Goal: Navigation & Orientation: Find specific page/section

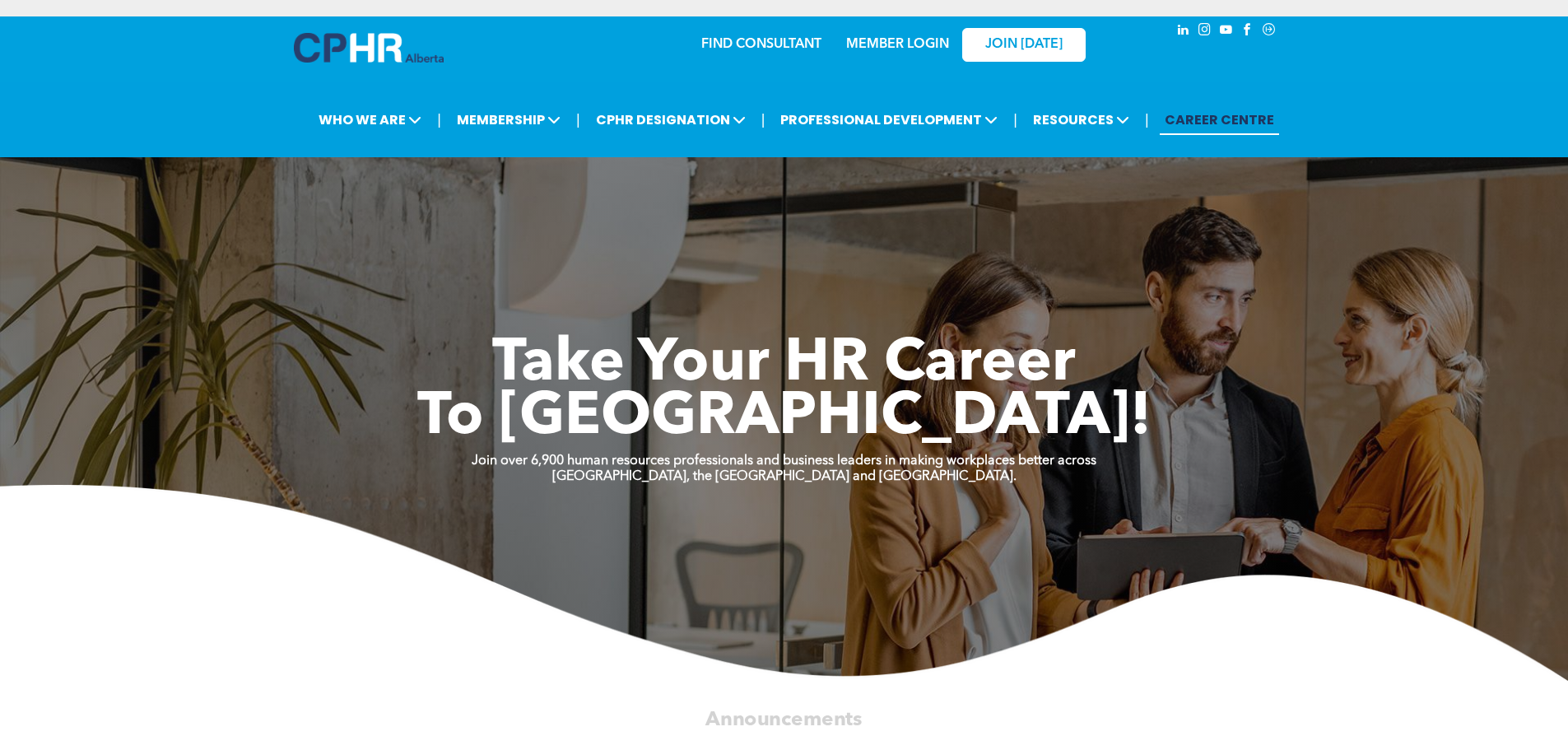
click at [911, 41] on link "MEMBER LOGIN" at bounding box center [897, 44] width 103 height 13
click at [877, 46] on link "MEMBER LOGIN" at bounding box center [897, 44] width 103 height 13
click at [883, 35] on div "MEMBER LOGIN" at bounding box center [897, 39] width 107 height 30
click at [914, 40] on link "MEMBER LOGIN" at bounding box center [897, 44] width 103 height 13
click at [888, 43] on link "MEMBER LOGIN" at bounding box center [897, 44] width 103 height 13
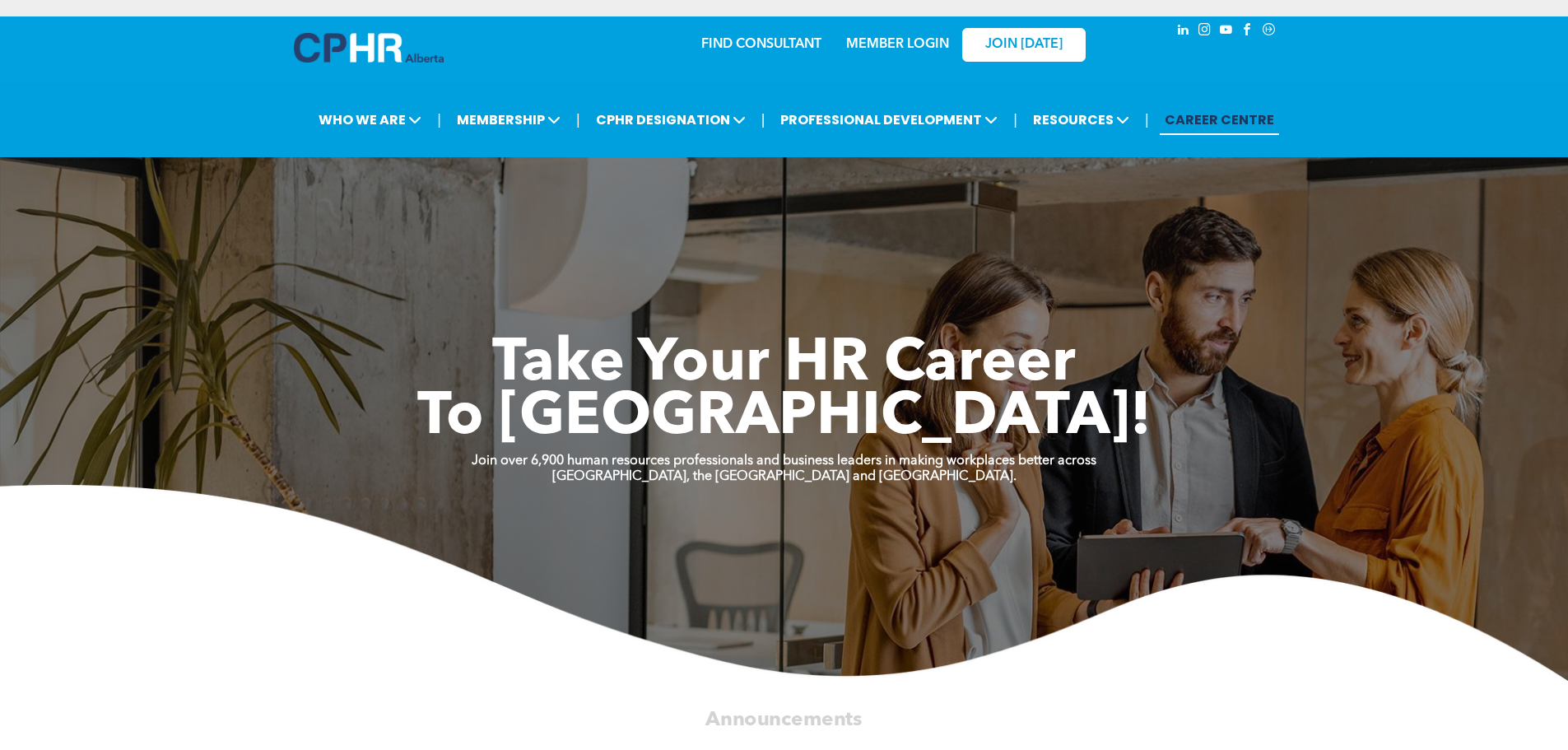
click at [886, 38] on link "MEMBER LOGIN" at bounding box center [897, 44] width 103 height 13
click at [912, 41] on link "MEMBER LOGIN" at bounding box center [897, 44] width 103 height 13
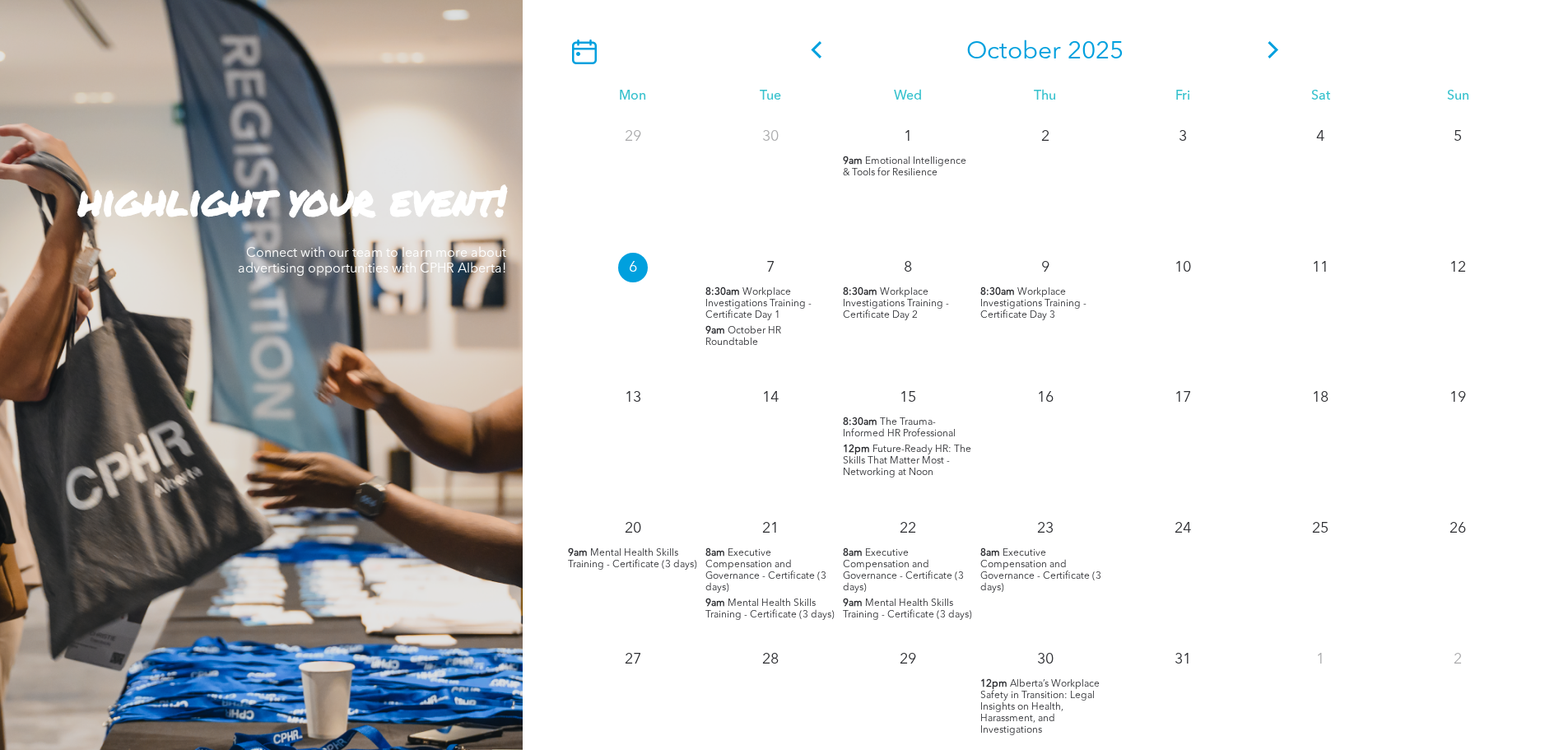
scroll to position [1352, 0]
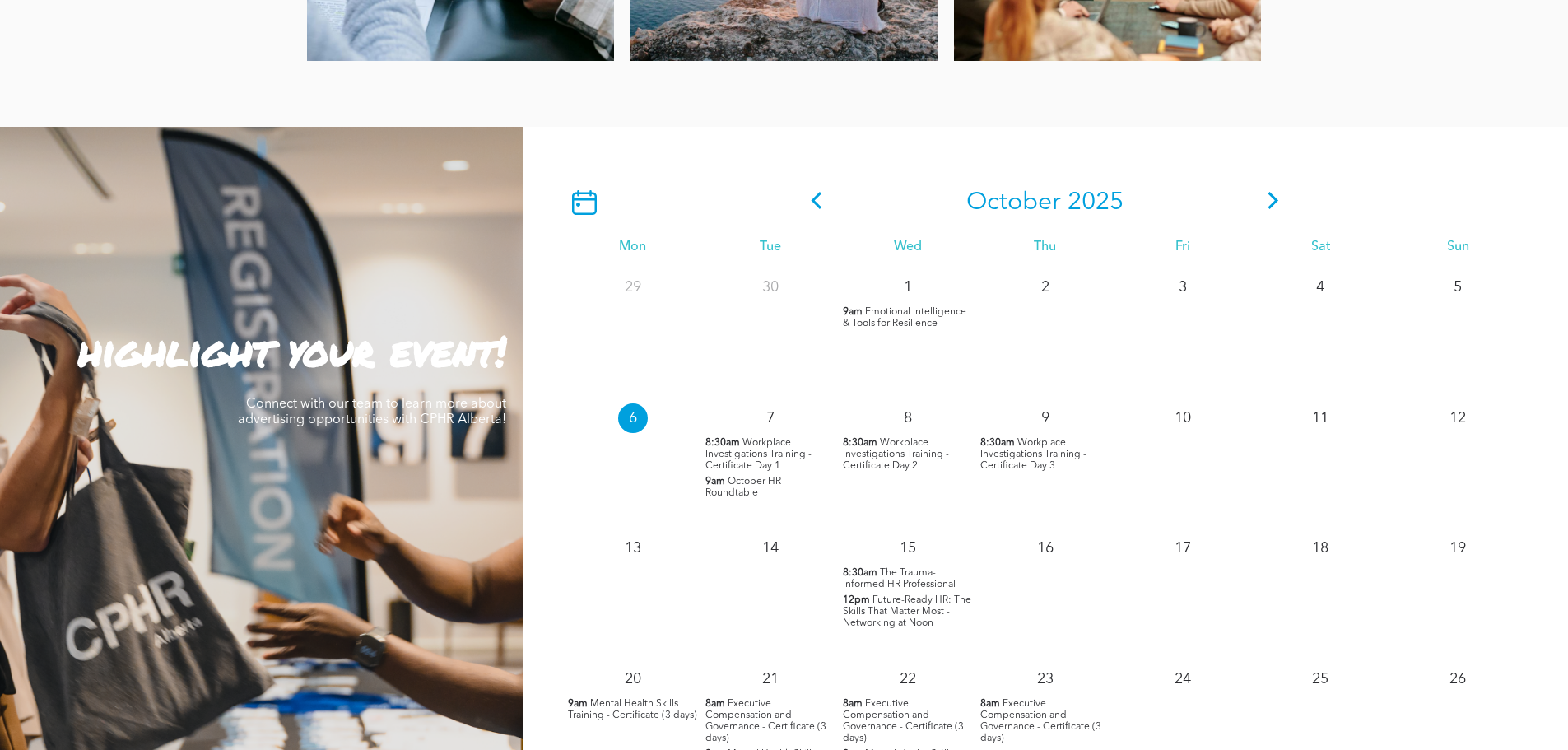
click at [1273, 204] on icon at bounding box center [1273, 201] width 25 height 17
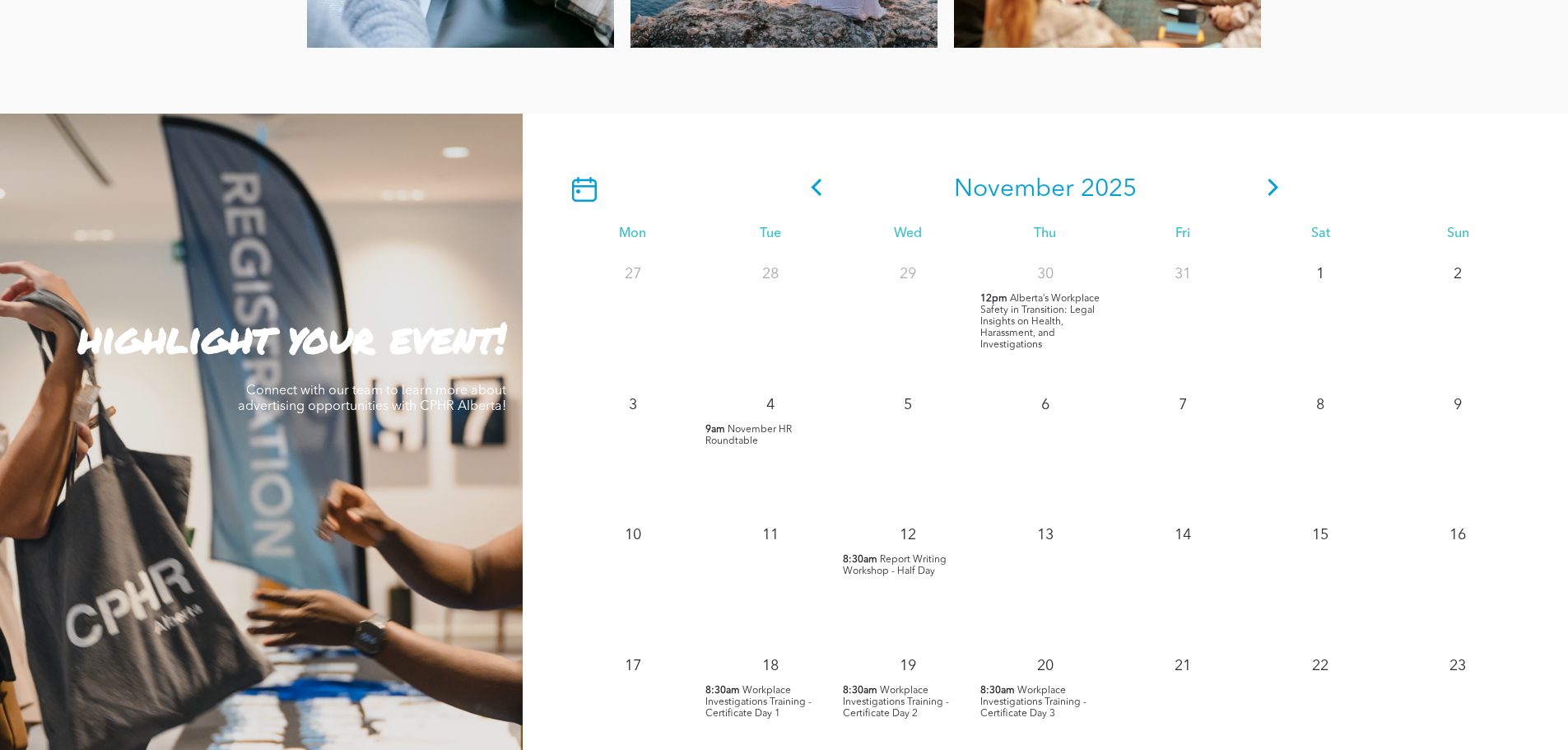
scroll to position [1270, 0]
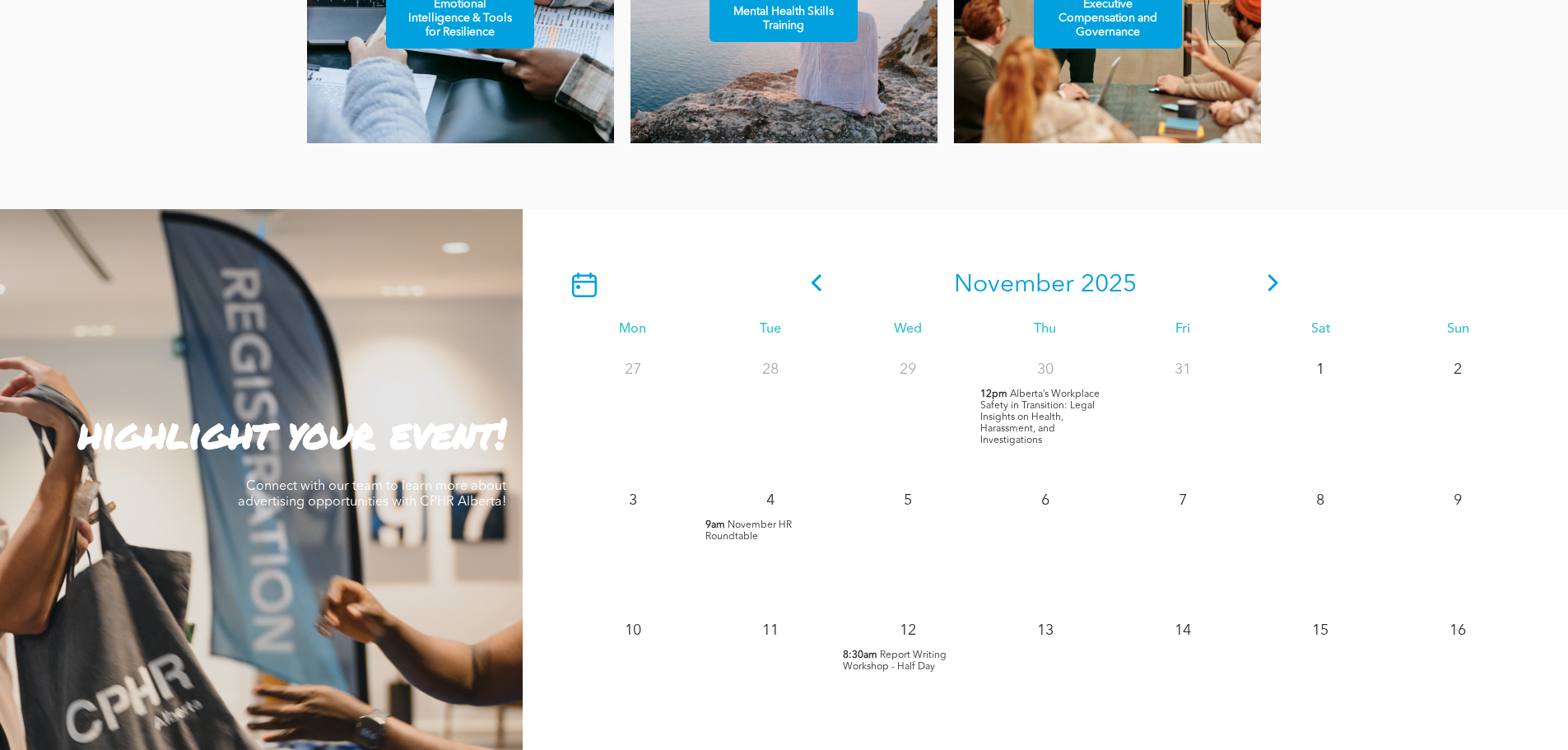
click at [1268, 280] on icon at bounding box center [1273, 282] width 25 height 17
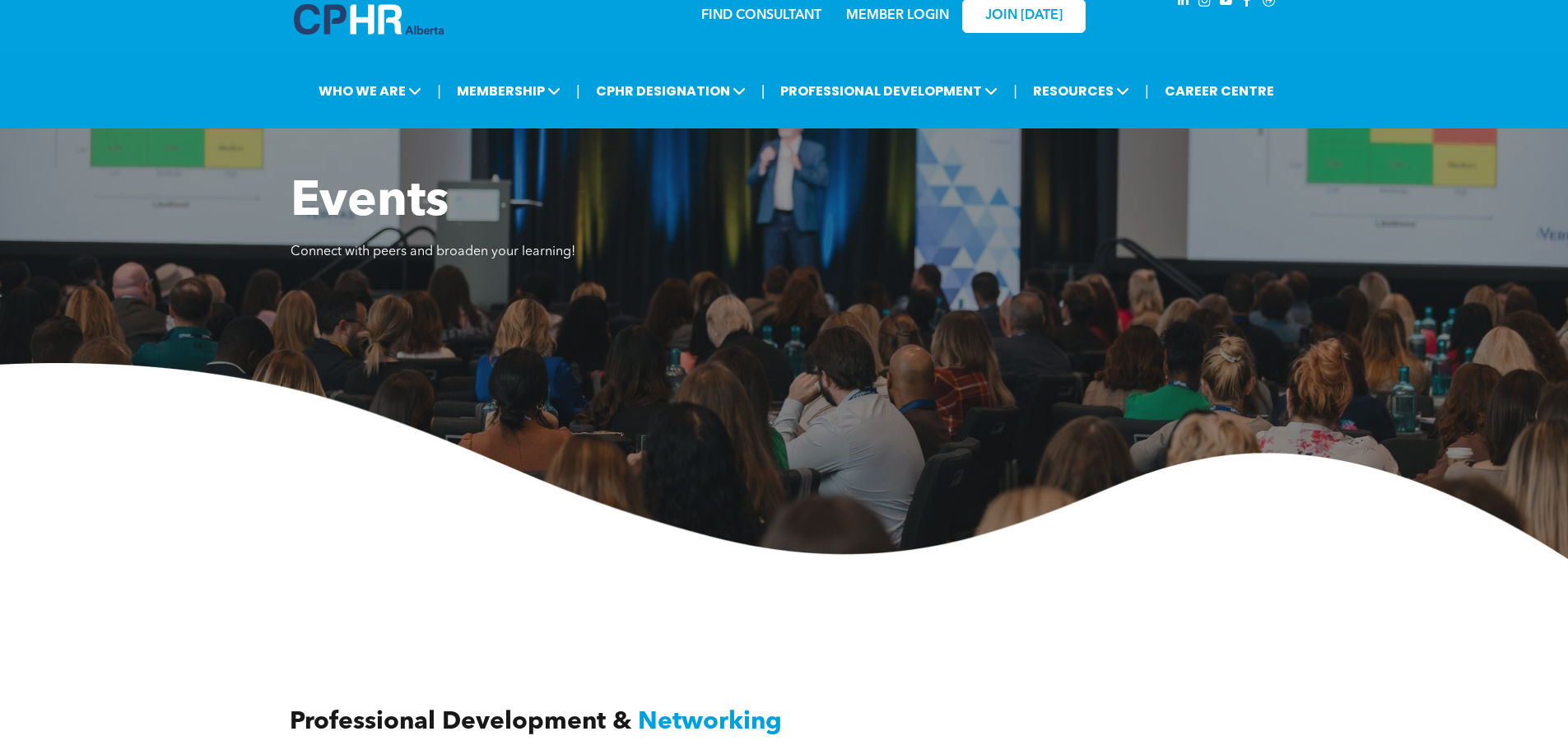
scroll to position [0, 0]
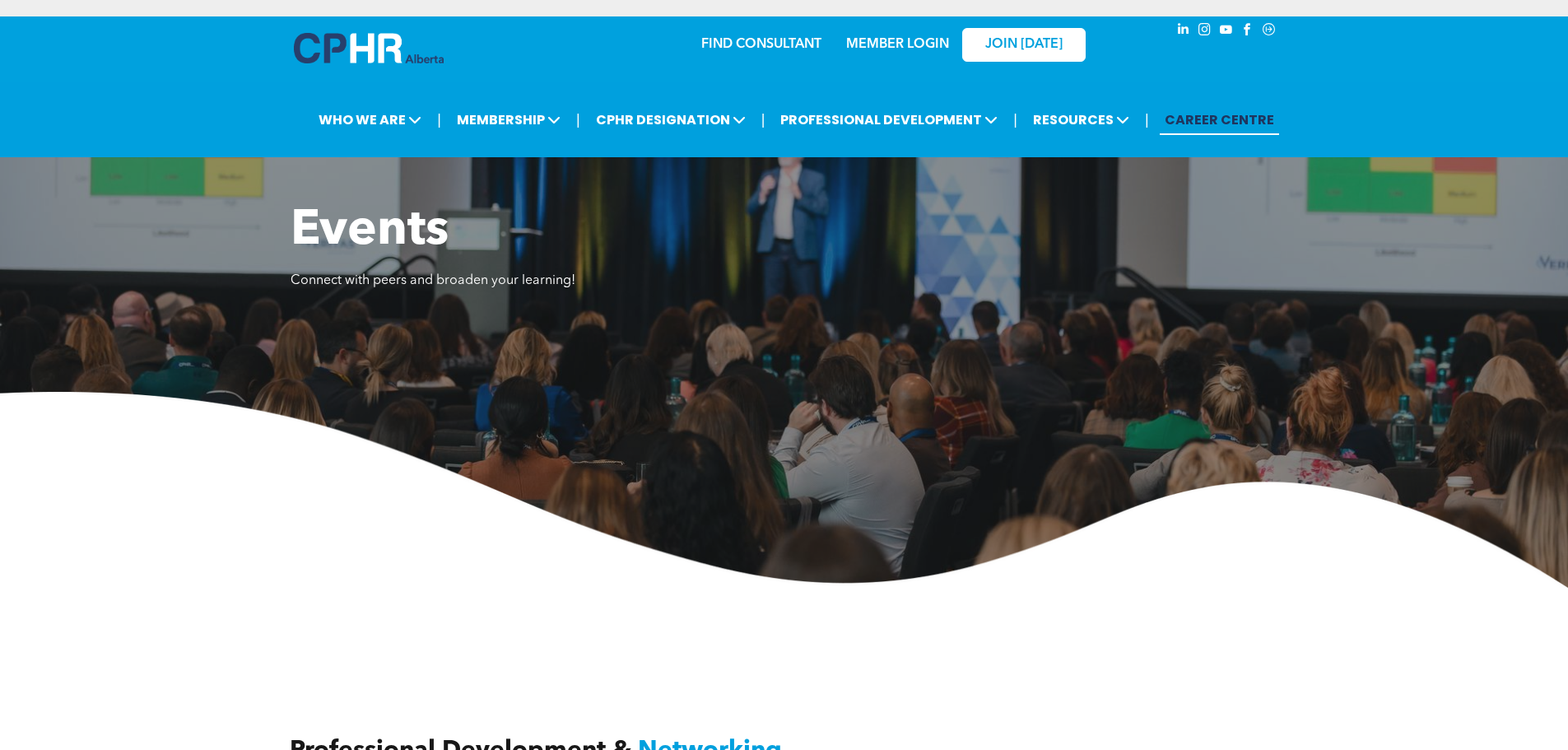
click at [1219, 109] on link "CAREER CENTRE" at bounding box center [1219, 120] width 119 height 31
